Goal: Information Seeking & Learning: Learn about a topic

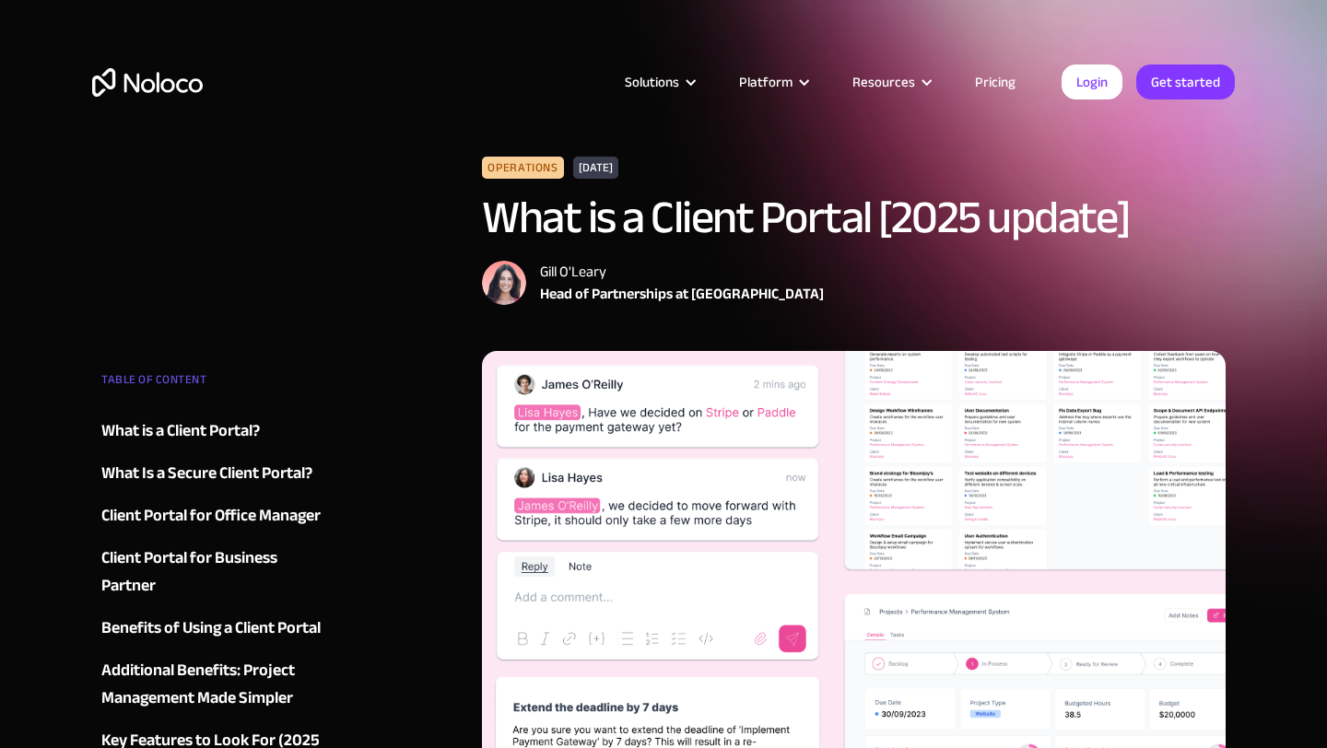
click at [236, 427] on div "What is a Client Portal?" at bounding box center [180, 431] width 158 height 28
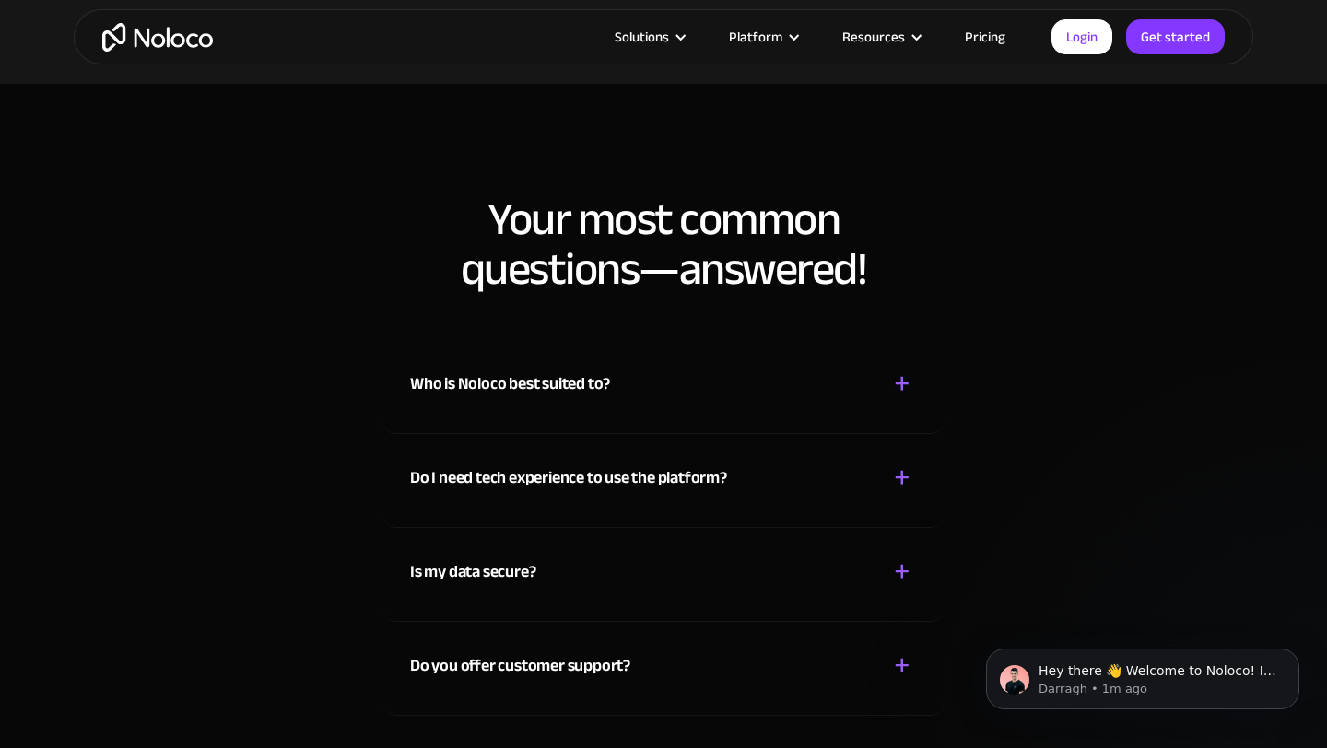
scroll to position [8942, 0]
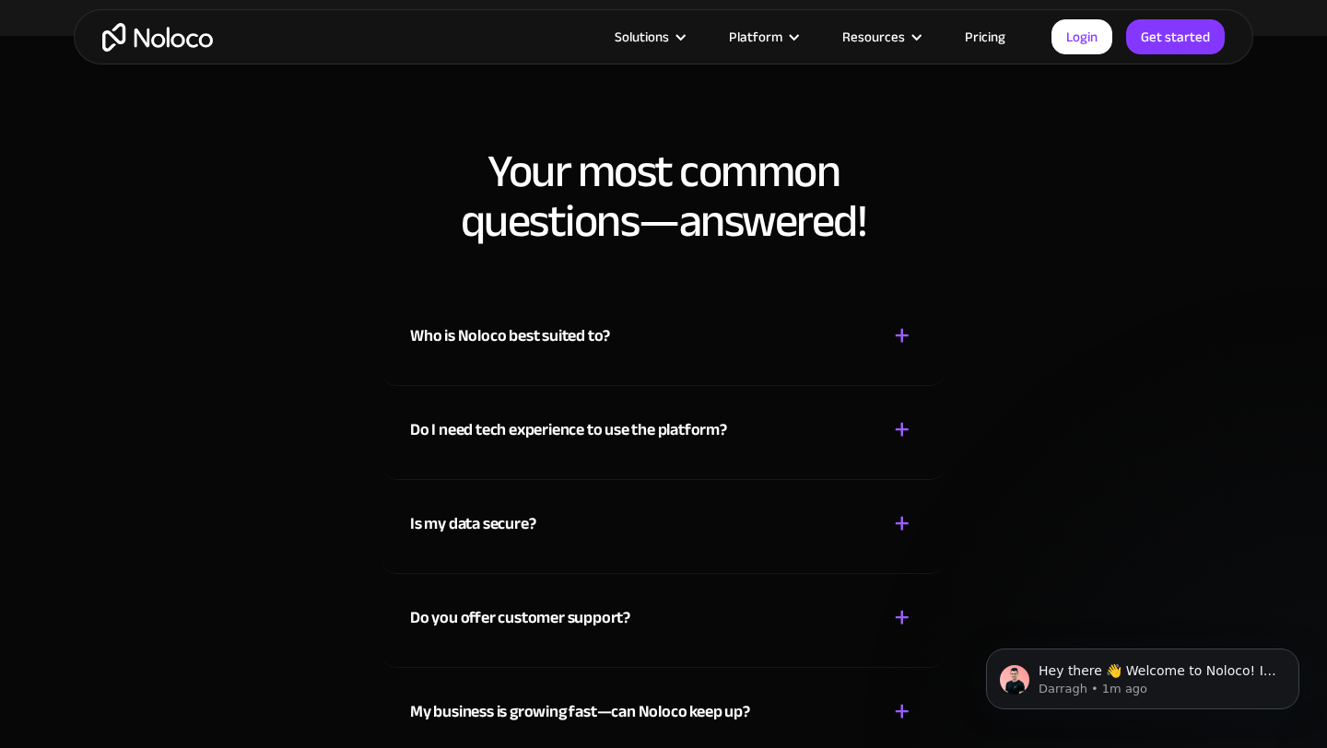
click at [522, 323] on div "Who is Noloco best suited to?" at bounding box center [510, 337] width 200 height 28
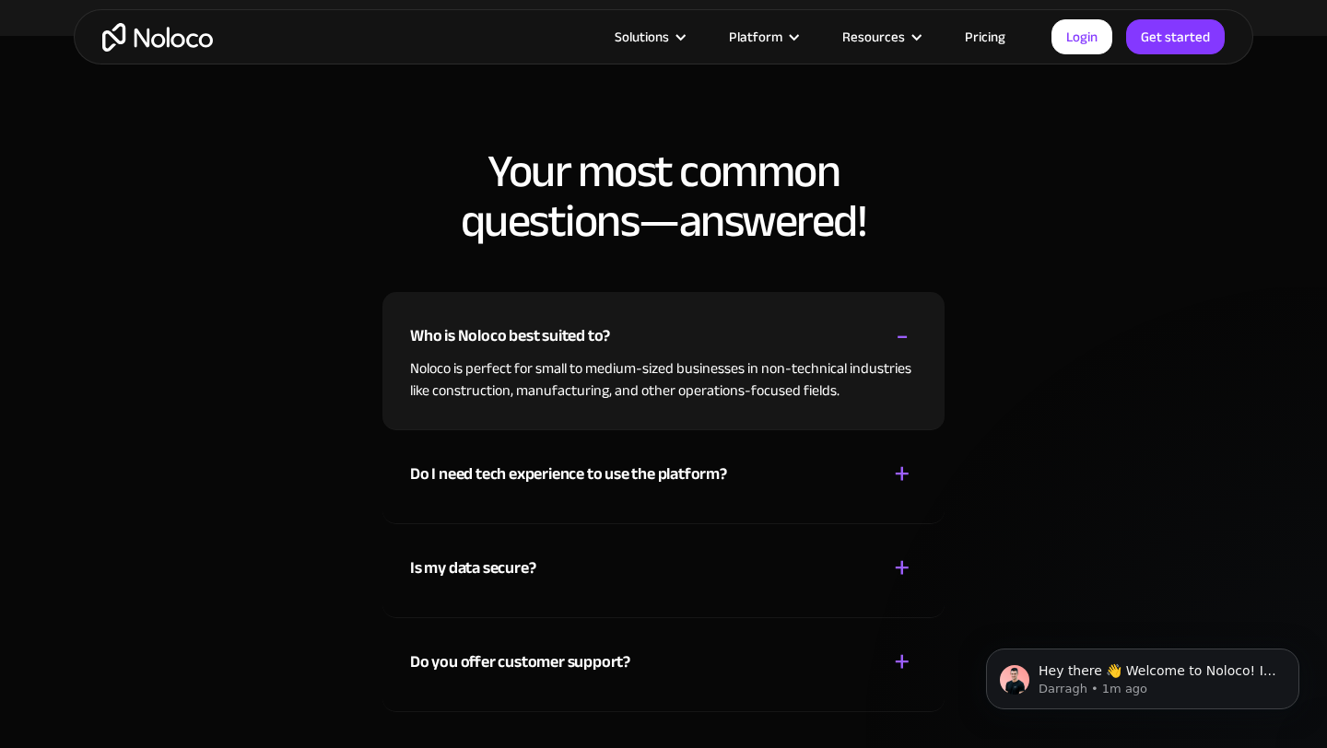
click at [522, 323] on div "Who is Noloco best suited to?" at bounding box center [510, 337] width 200 height 28
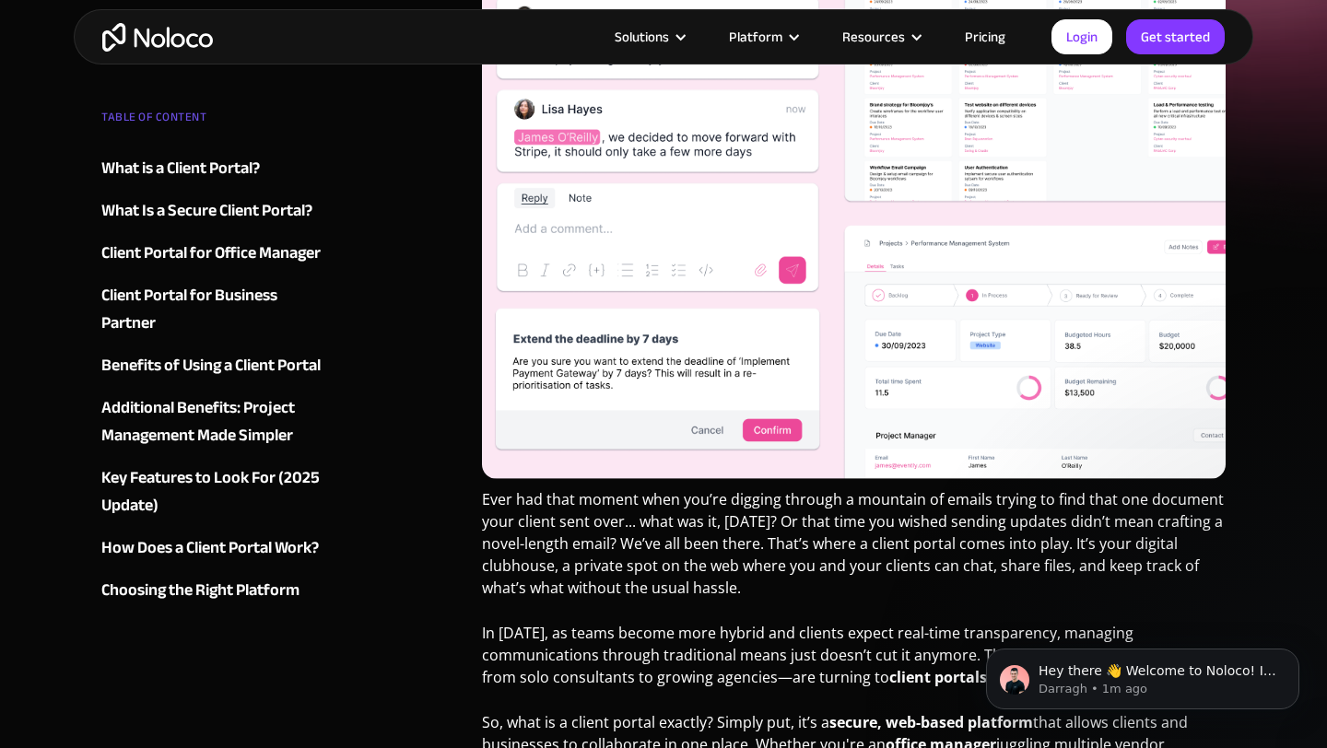
scroll to position [0, 0]
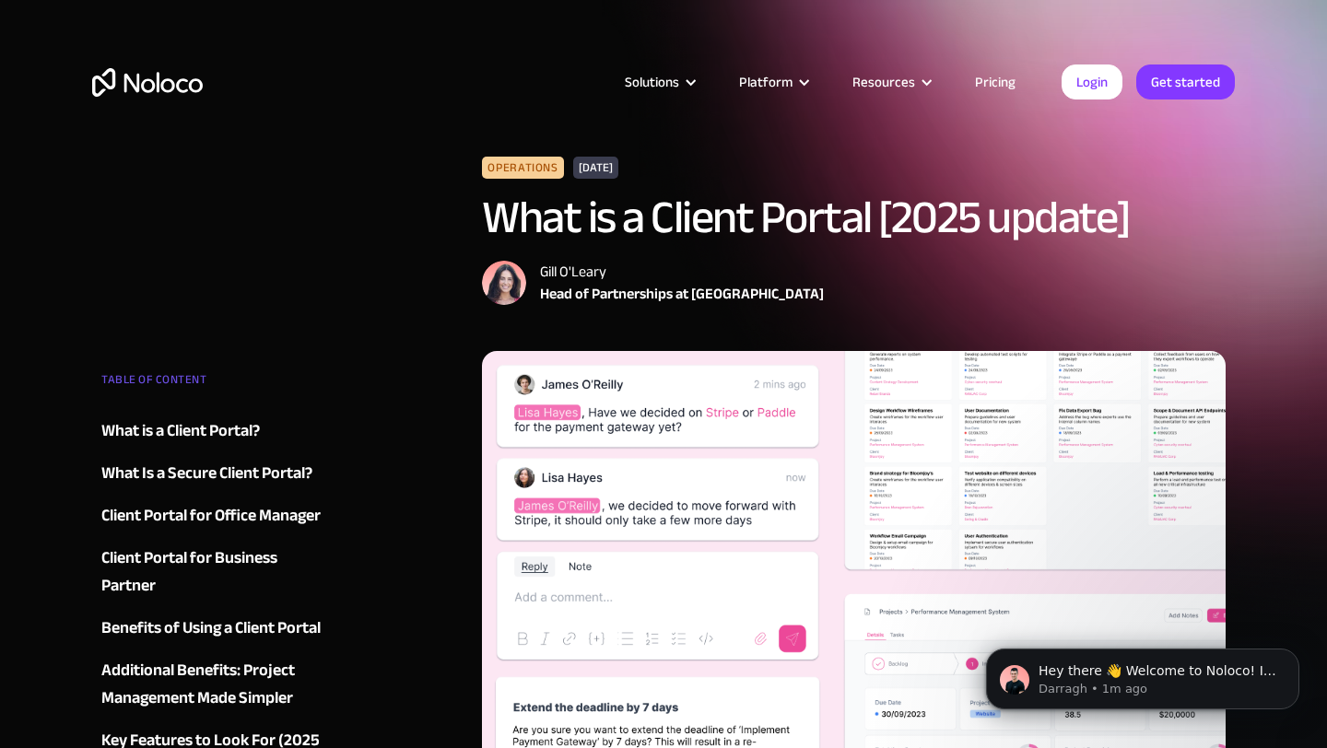
click at [165, 85] on img "home" at bounding box center [147, 82] width 111 height 29
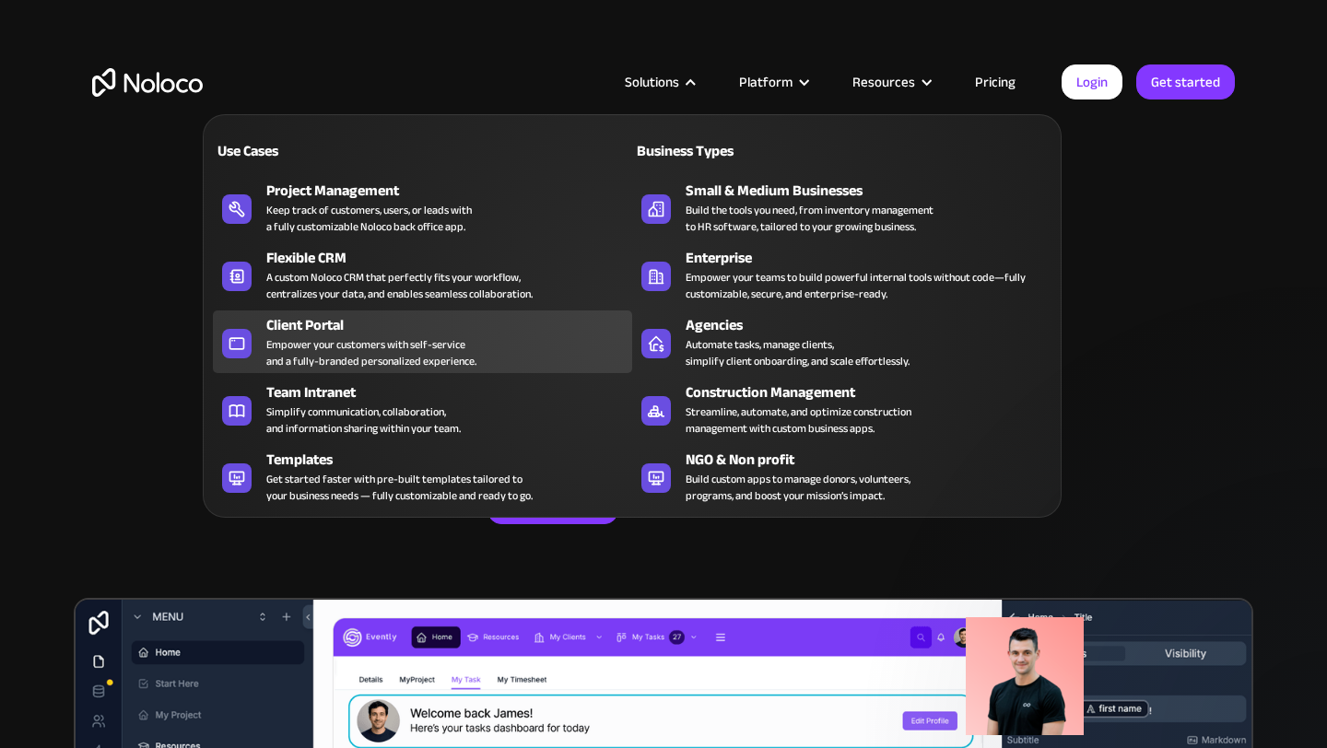
click at [466, 345] on div "Empower your customers with self-service and a fully-branded personalized exper…" at bounding box center [371, 352] width 210 height 33
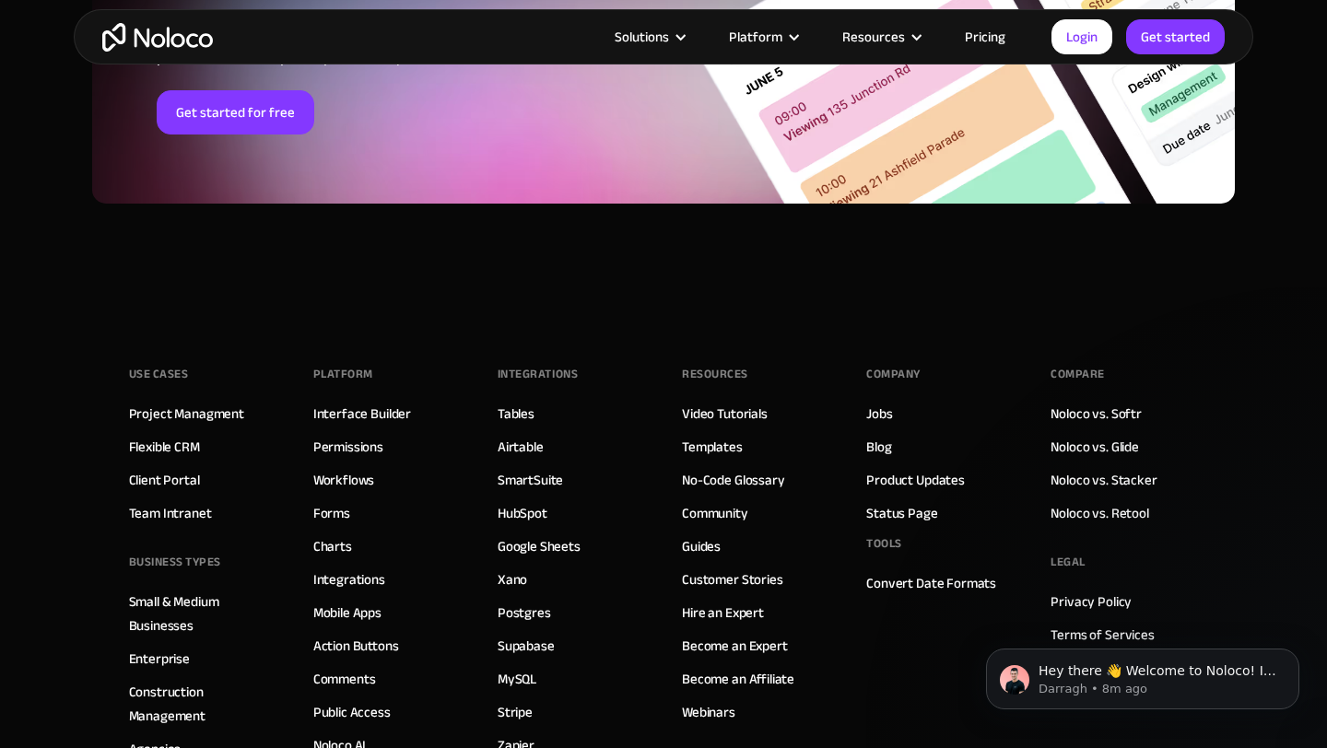
scroll to position [10377, 0]
